Goal: Find specific page/section: Find specific page/section

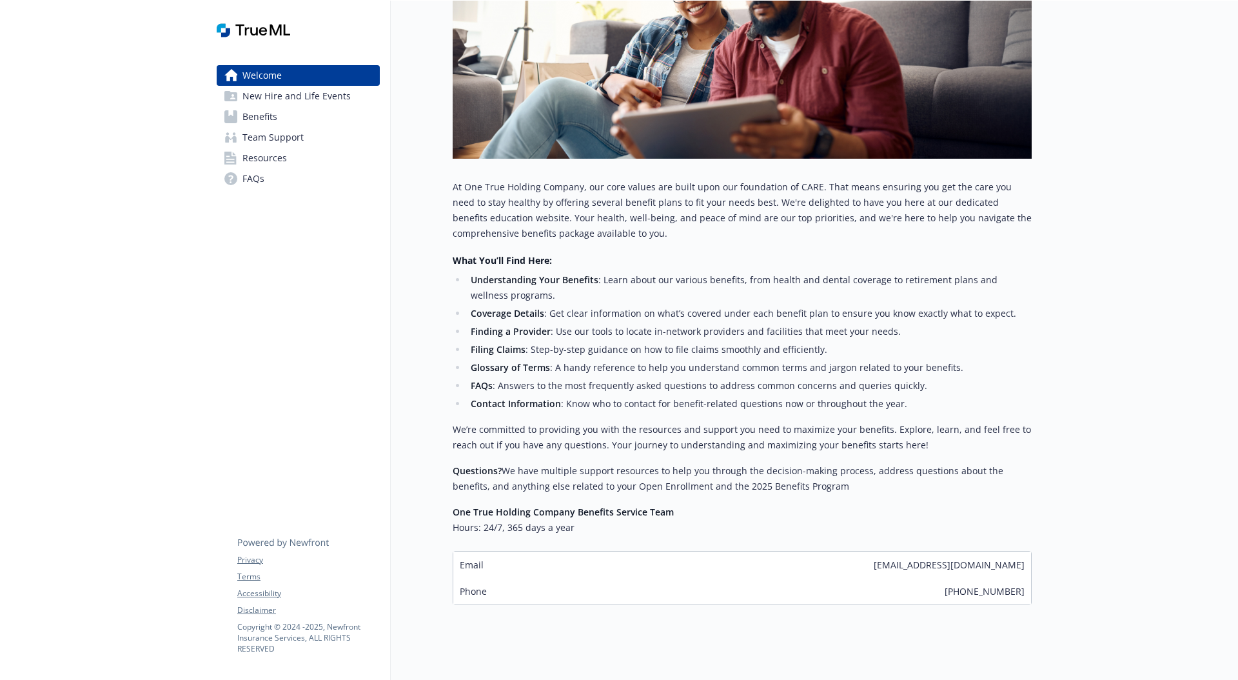
scroll to position [311, 0]
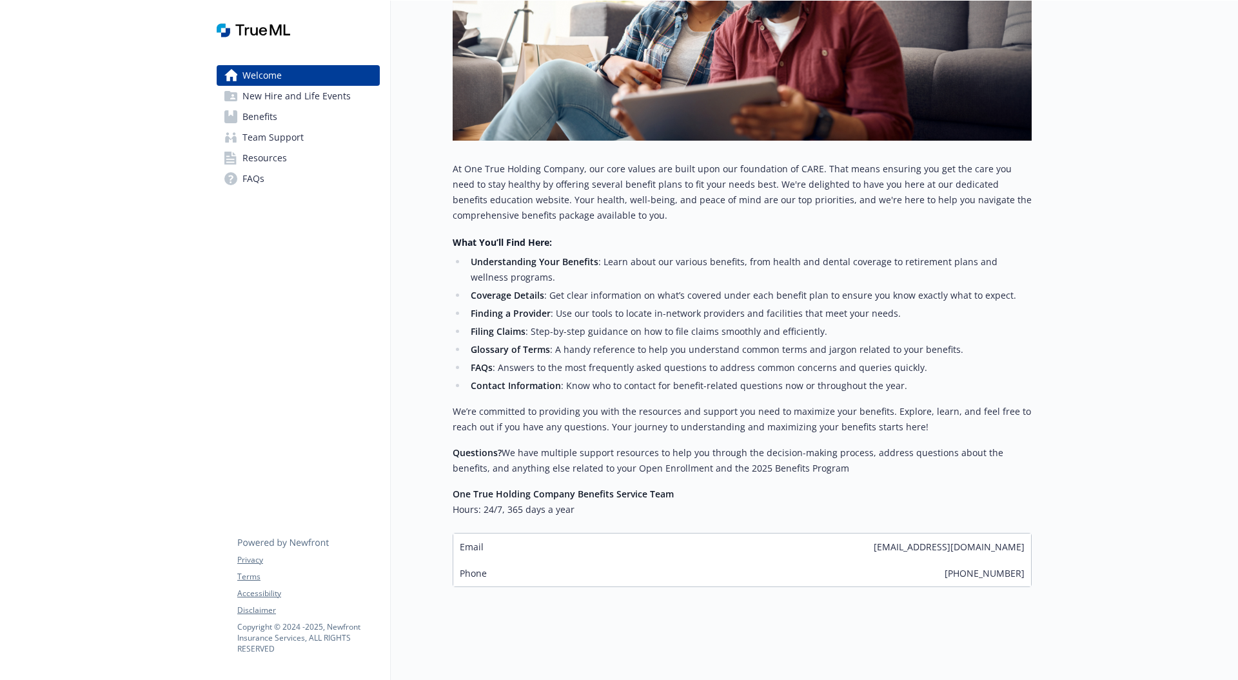
click at [287, 117] on link "Benefits" at bounding box center [298, 116] width 163 height 21
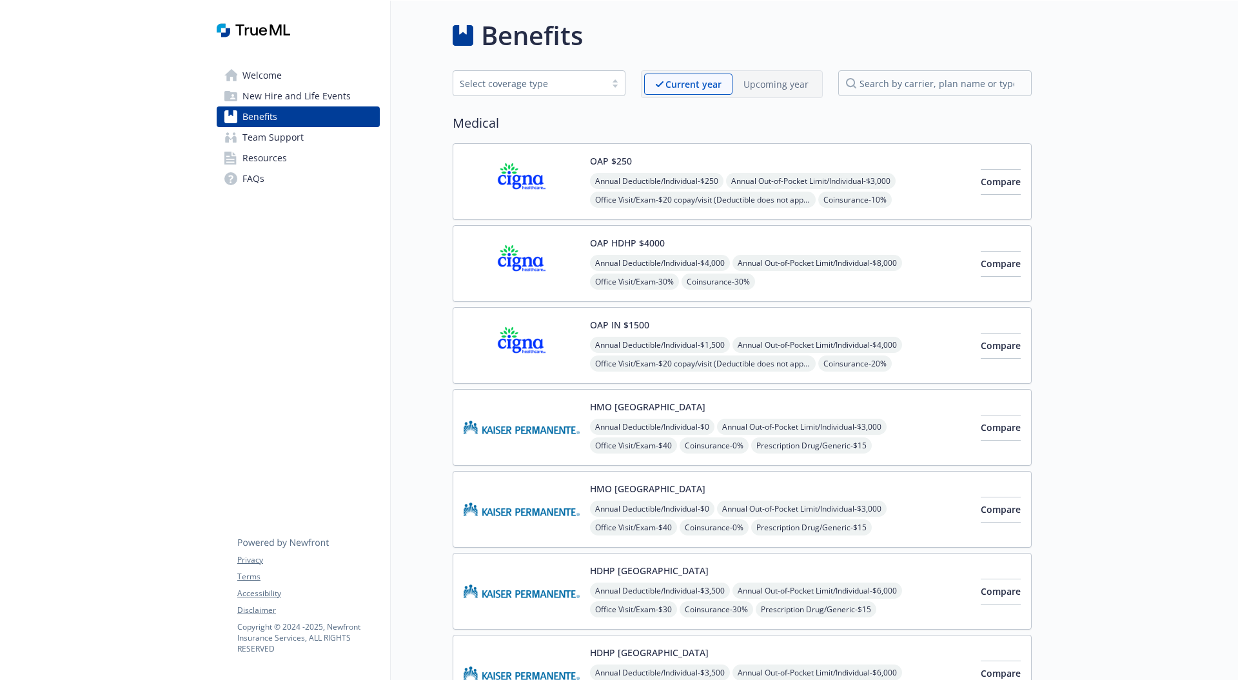
click at [515, 175] on img at bounding box center [522, 181] width 116 height 55
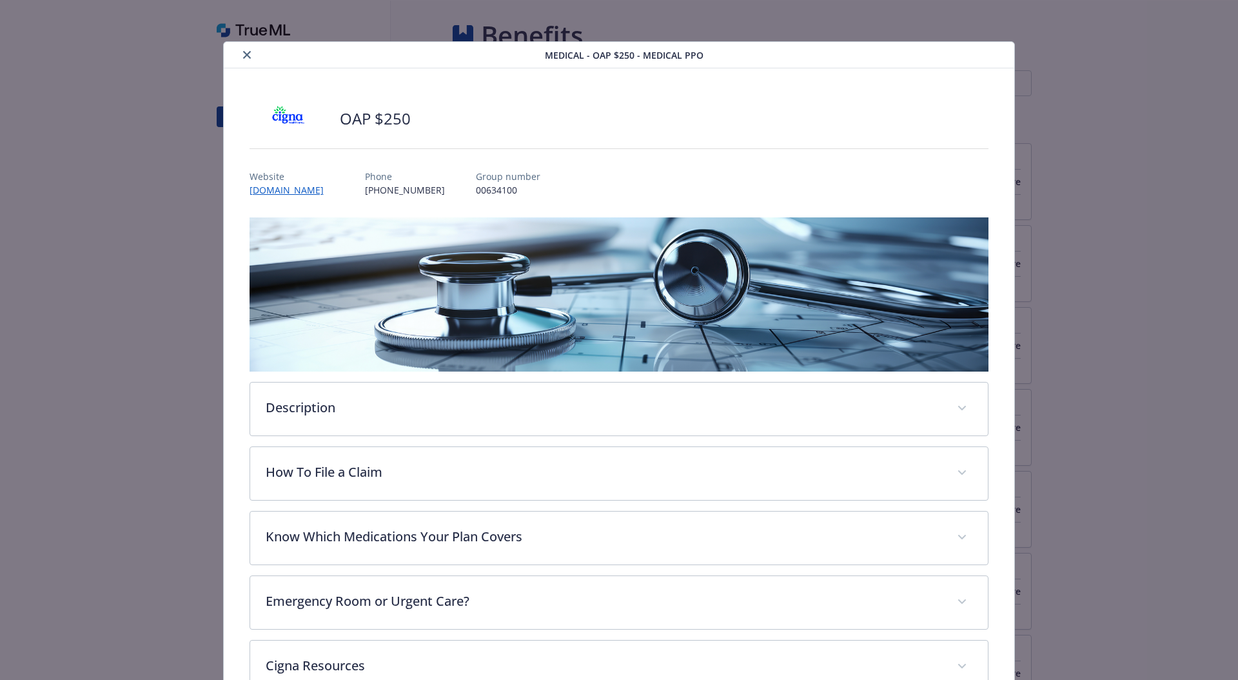
scroll to position [39, 0]
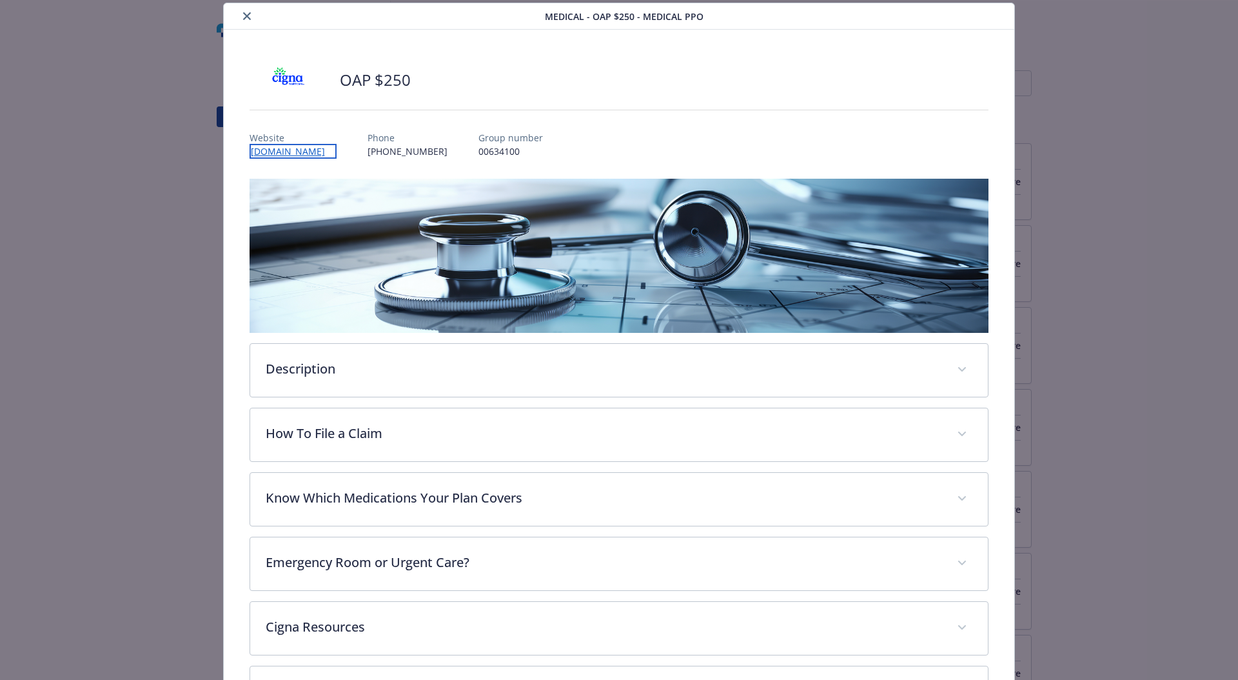
click at [320, 153] on link "[DOMAIN_NAME]" at bounding box center [293, 151] width 87 height 15
